Goal: Obtain resource: Download file/media

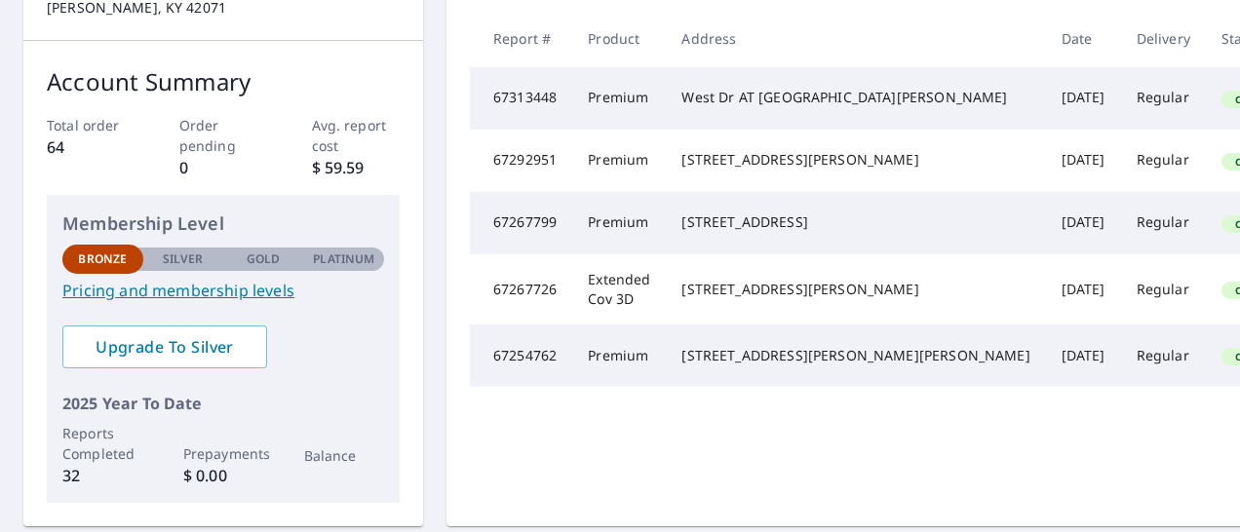
scroll to position [293, 0]
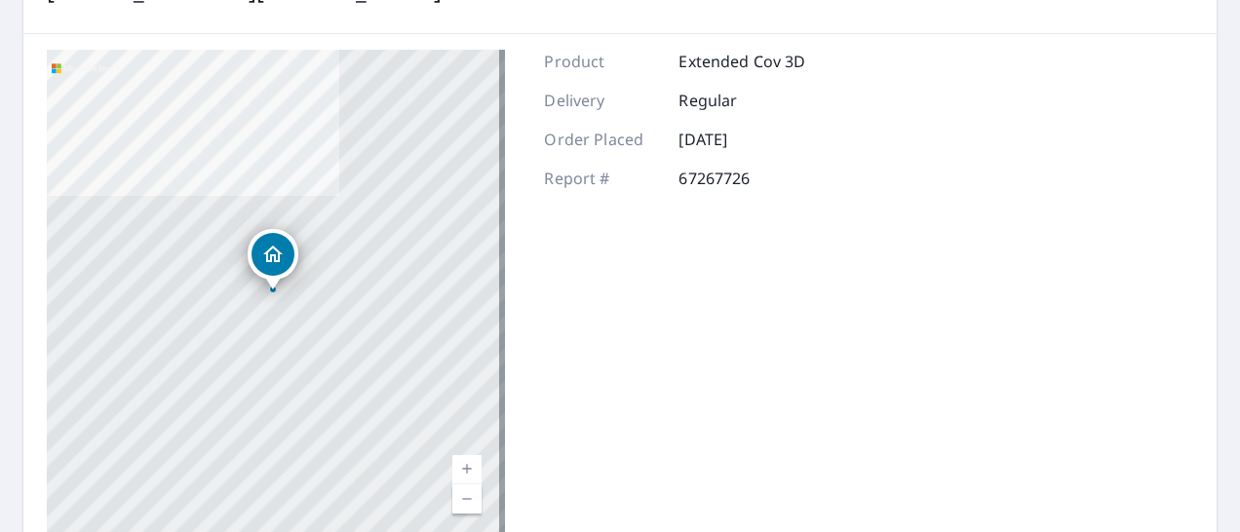
click at [462, 466] on link "Current Level 17, Zoom In" at bounding box center [466, 469] width 29 height 29
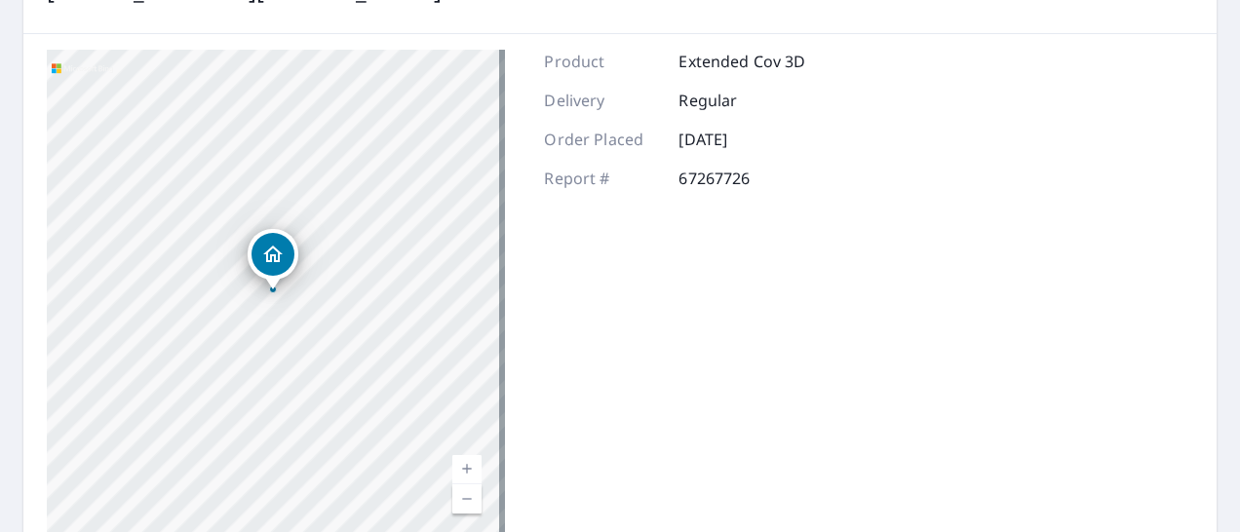
click at [462, 466] on link "Current Level 18, Zoom In" at bounding box center [466, 469] width 29 height 29
click at [464, 468] on link "Current Level 19, Zoom In" at bounding box center [466, 469] width 29 height 29
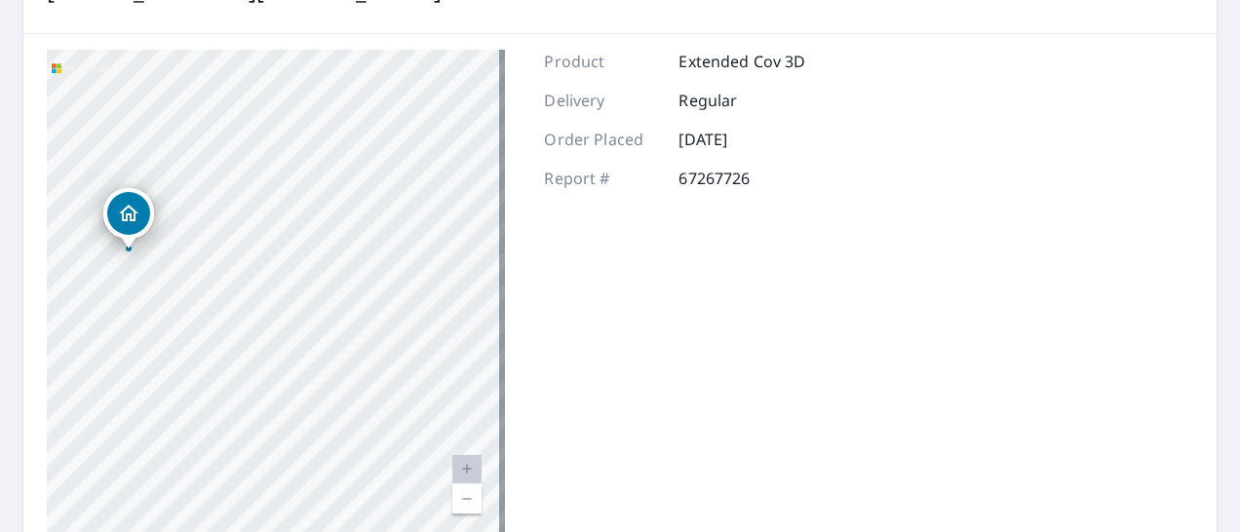
drag, startPoint x: 395, startPoint y: 294, endPoint x: 251, endPoint y: 254, distance: 150.0
click at [251, 254] on div "[STREET_ADDRESS][PERSON_NAME]" at bounding box center [276, 294] width 458 height 488
click at [458, 497] on link "Current Level 20, Zoom Out" at bounding box center [466, 499] width 29 height 29
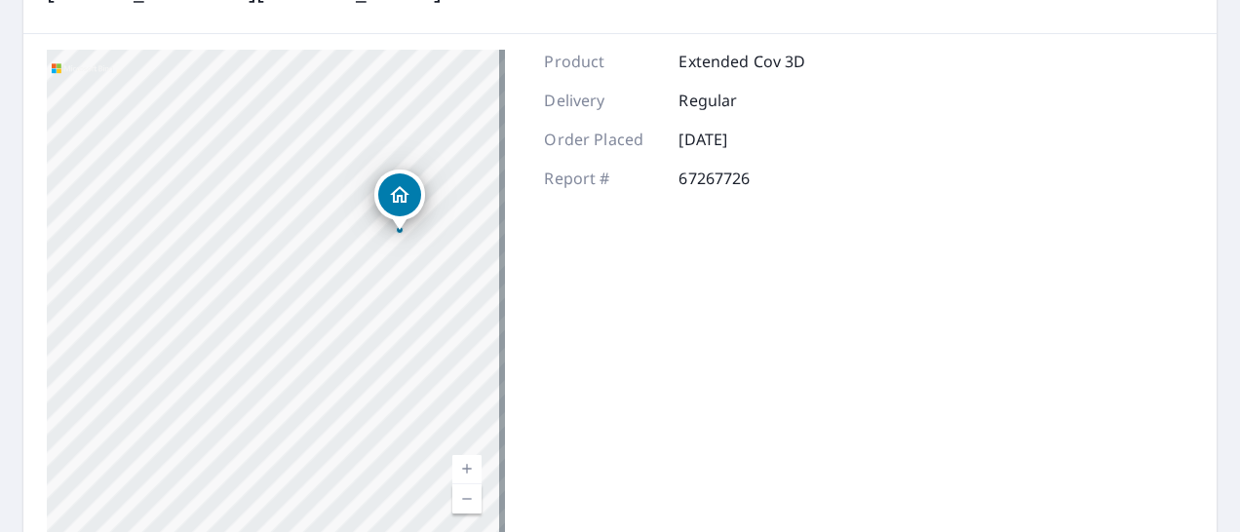
drag, startPoint x: 213, startPoint y: 275, endPoint x: 411, endPoint y: 236, distance: 202.7
click at [411, 236] on div "[STREET_ADDRESS][PERSON_NAME]" at bounding box center [276, 294] width 458 height 488
click at [466, 464] on link "Current Level 19, Zoom In" at bounding box center [466, 469] width 29 height 29
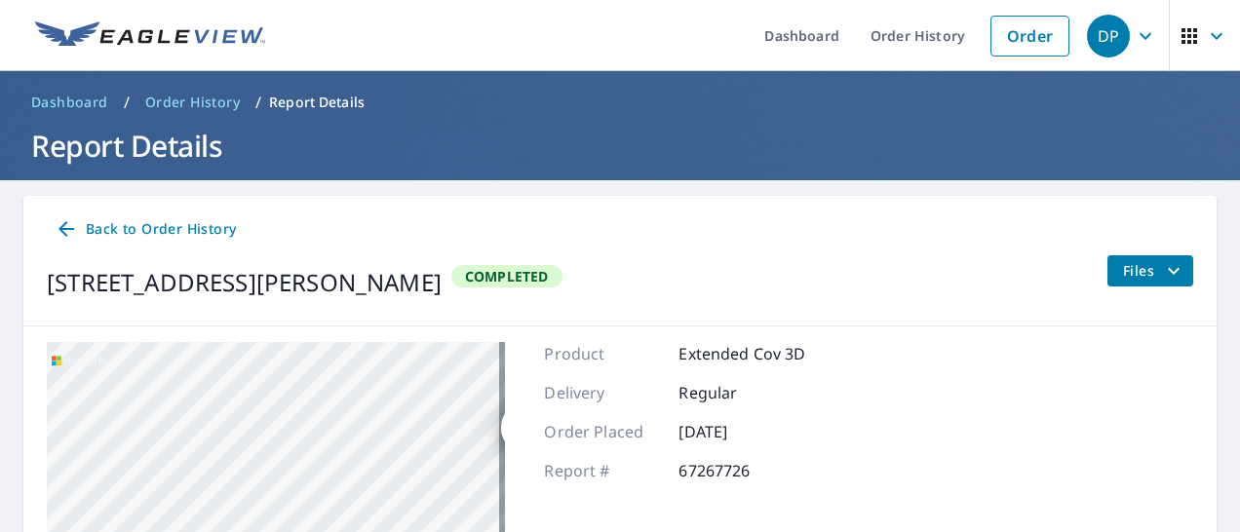
click at [1131, 275] on span "Files" at bounding box center [1154, 270] width 62 height 23
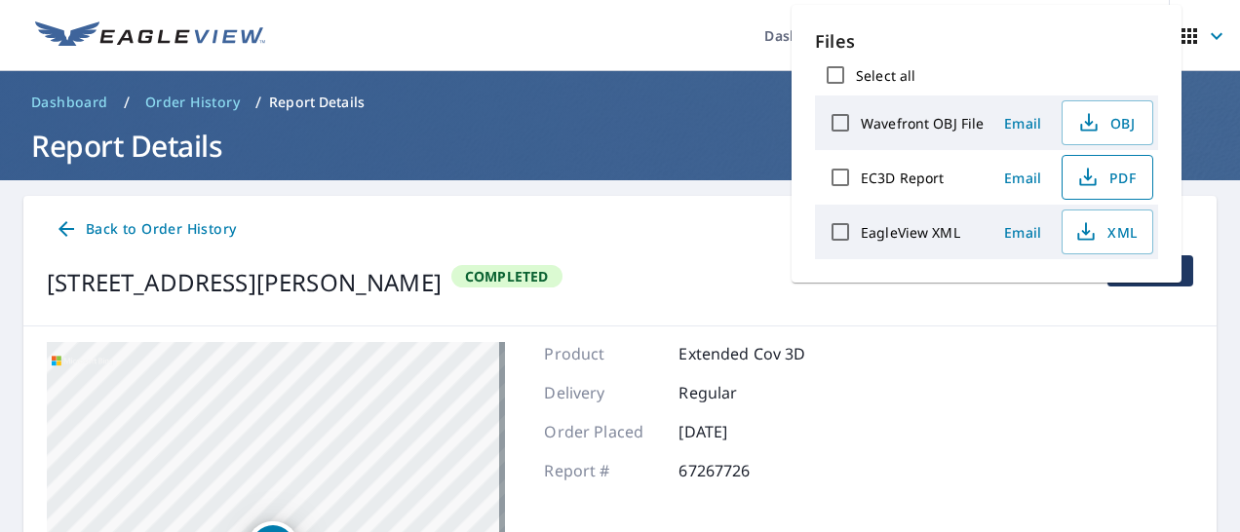
click at [1121, 174] on span "PDF" at bounding box center [1106, 177] width 62 height 23
